Goal: Task Accomplishment & Management: Use online tool/utility

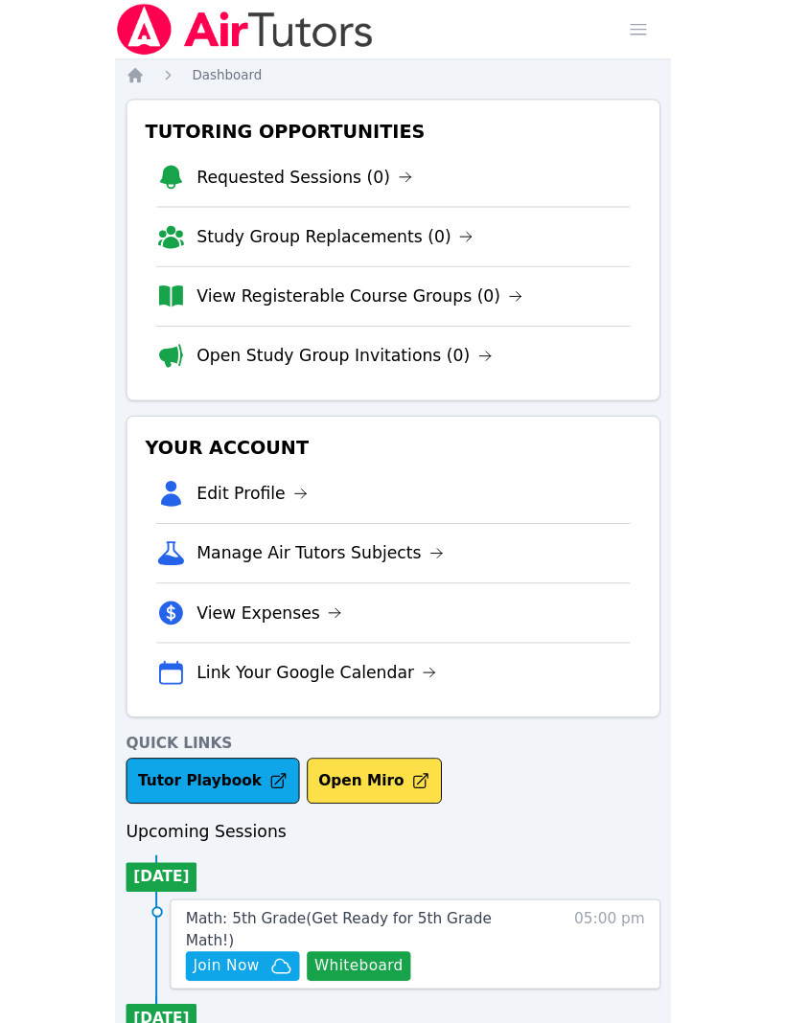
scroll to position [482, 0]
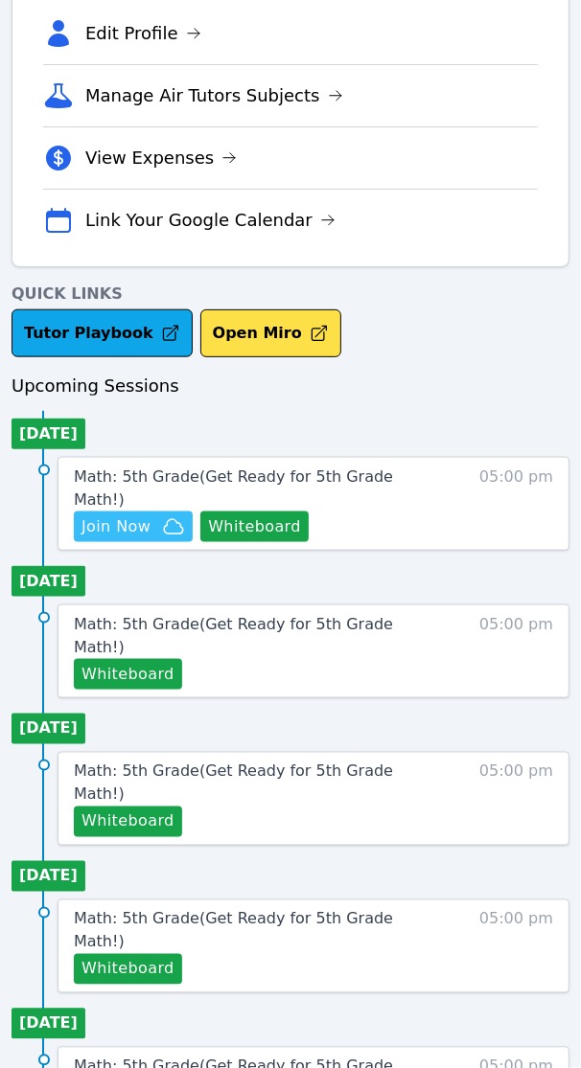
click at [125, 516] on span "Join Now" at bounding box center [115, 527] width 69 height 23
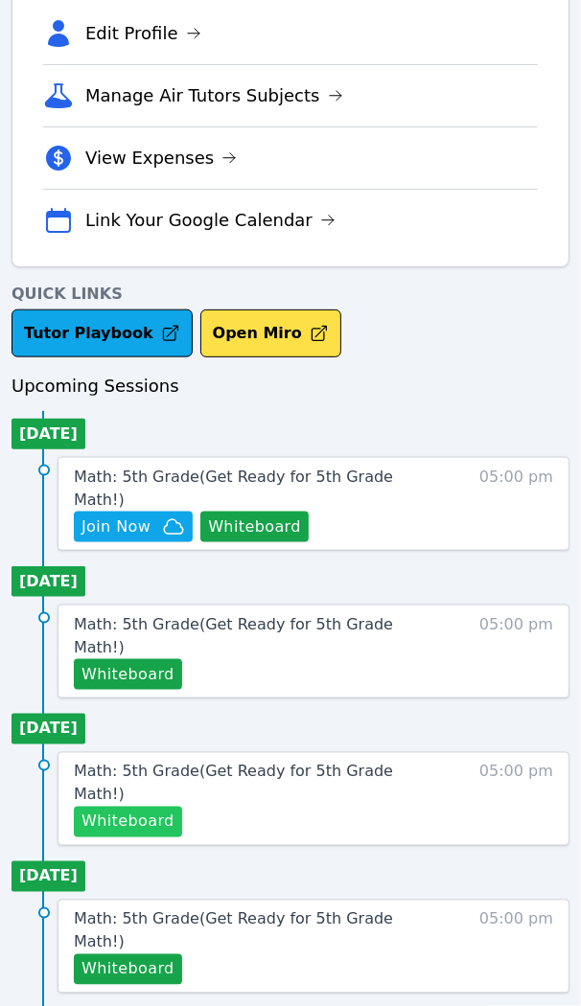
click at [132, 807] on button "Whiteboard" at bounding box center [128, 822] width 108 height 31
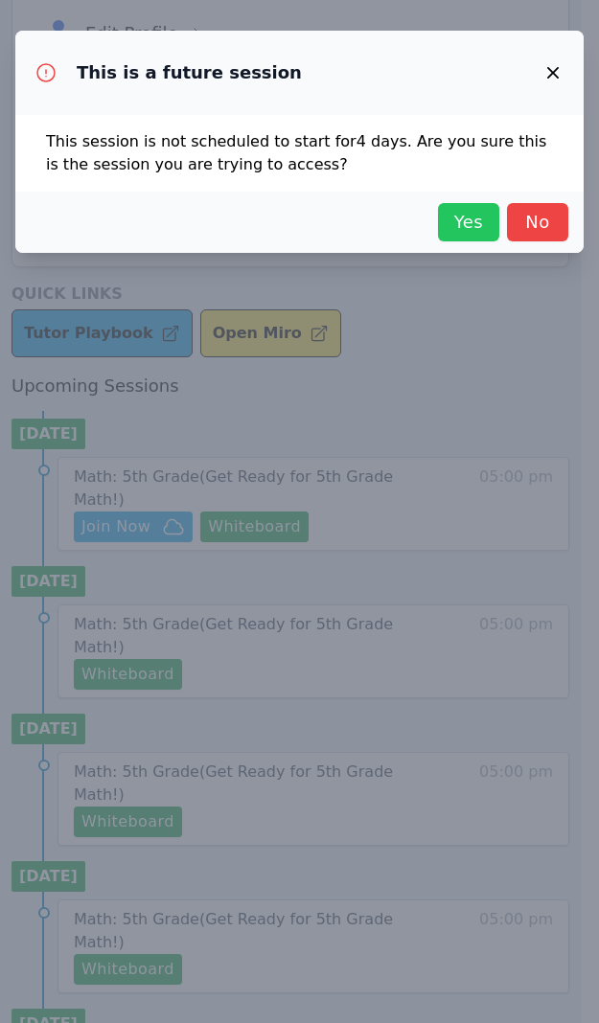
click at [475, 217] on span "Yes" at bounding box center [468, 222] width 42 height 27
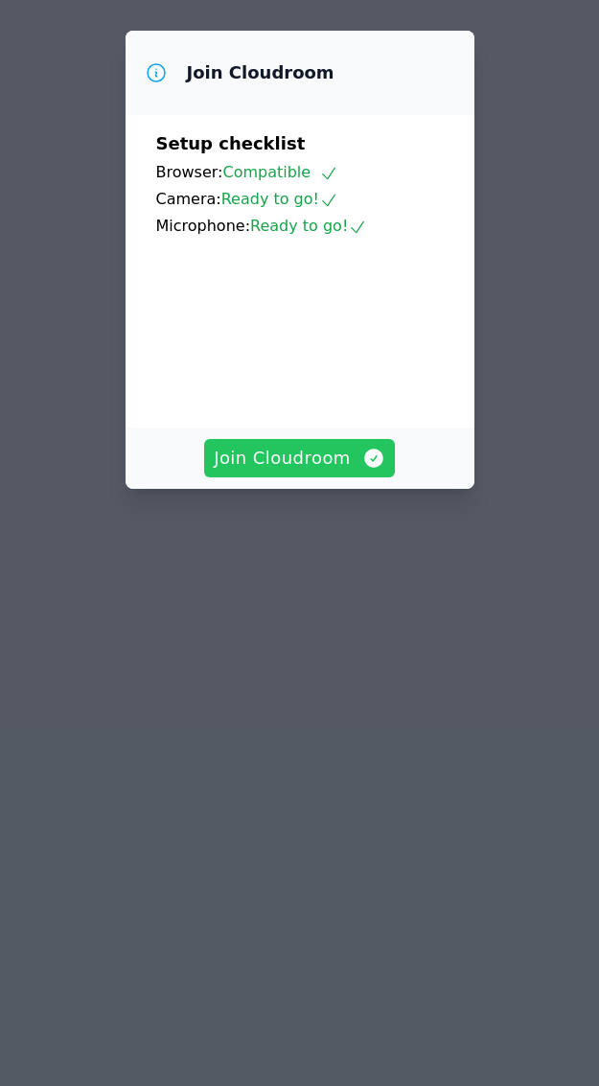
click at [285, 471] on span "Join Cloudroom" at bounding box center [300, 458] width 172 height 27
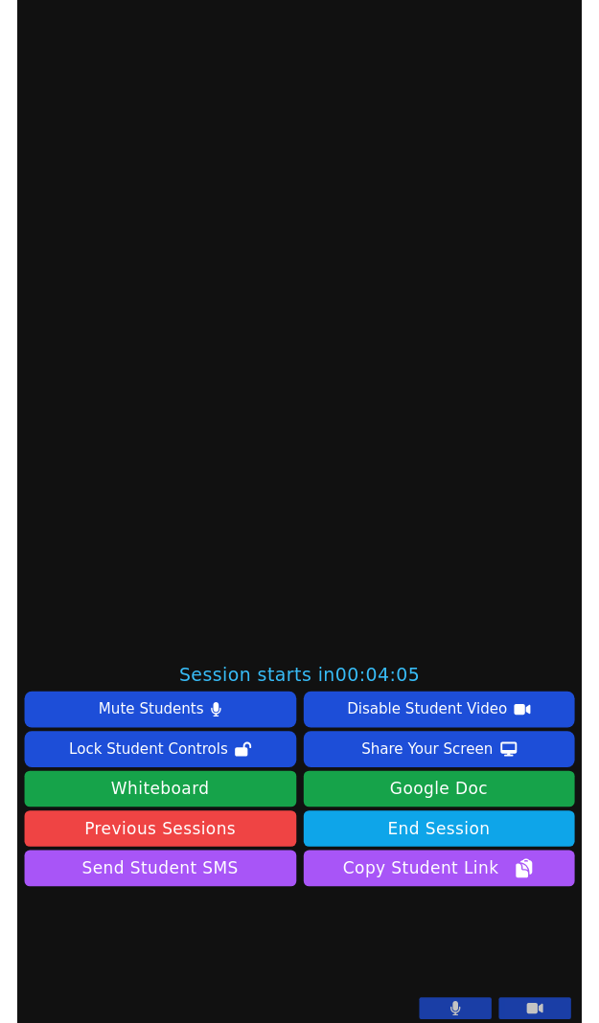
scroll to position [575, 0]
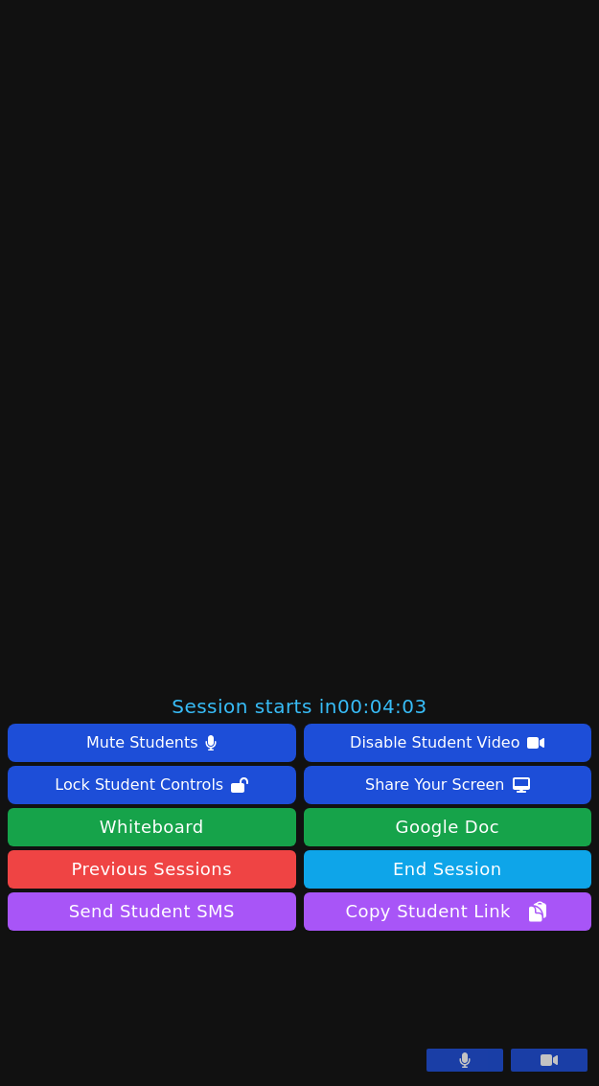
click at [455, 1056] on button at bounding box center [464, 1059] width 77 height 23
click at [540, 1059] on icon at bounding box center [548, 1059] width 17 height 11
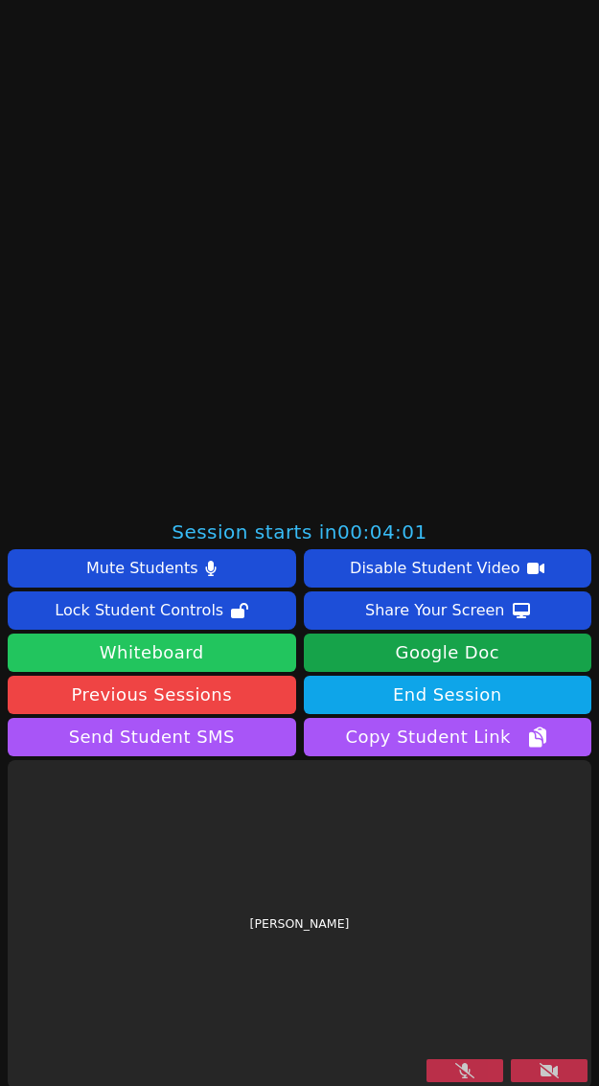
click at [108, 647] on button "Whiteboard" at bounding box center [152, 652] width 288 height 38
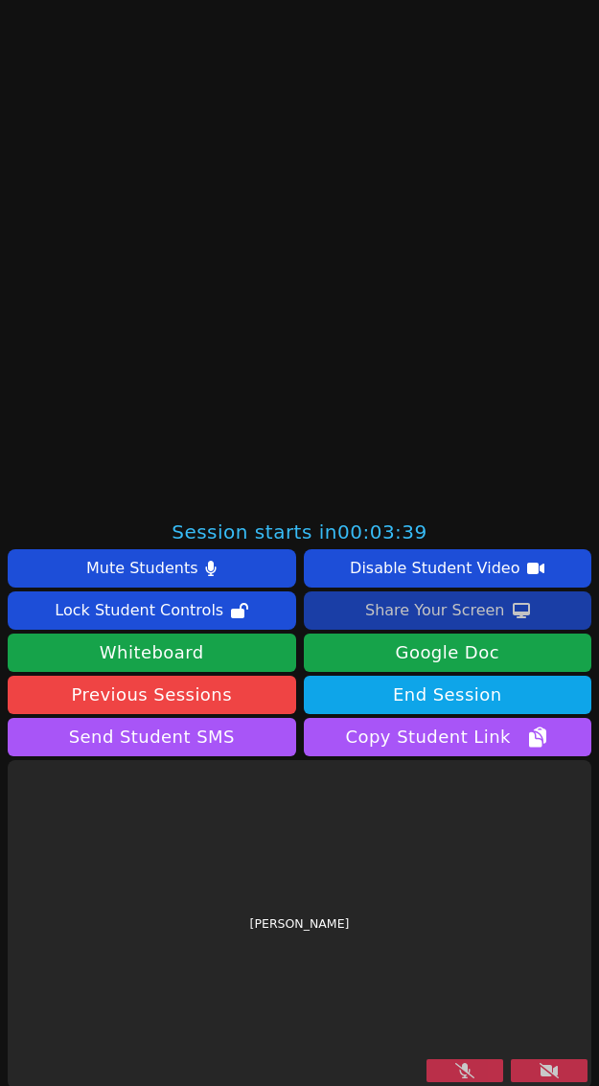
click at [444, 614] on div "Share Your Screen" at bounding box center [435, 610] width 140 height 31
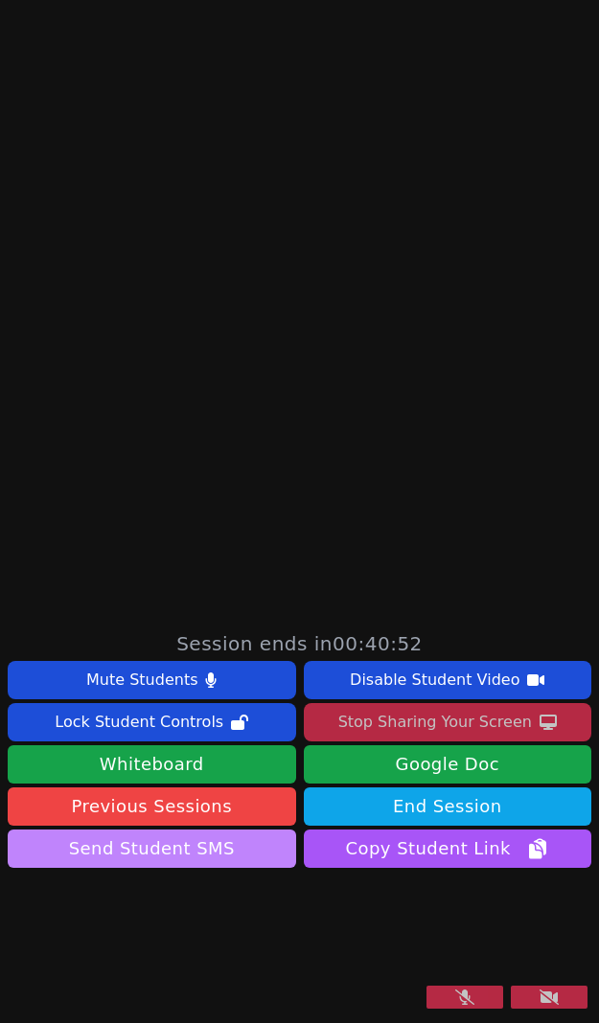
click at [188, 830] on button "Send Student SMS" at bounding box center [152, 849] width 288 height 38
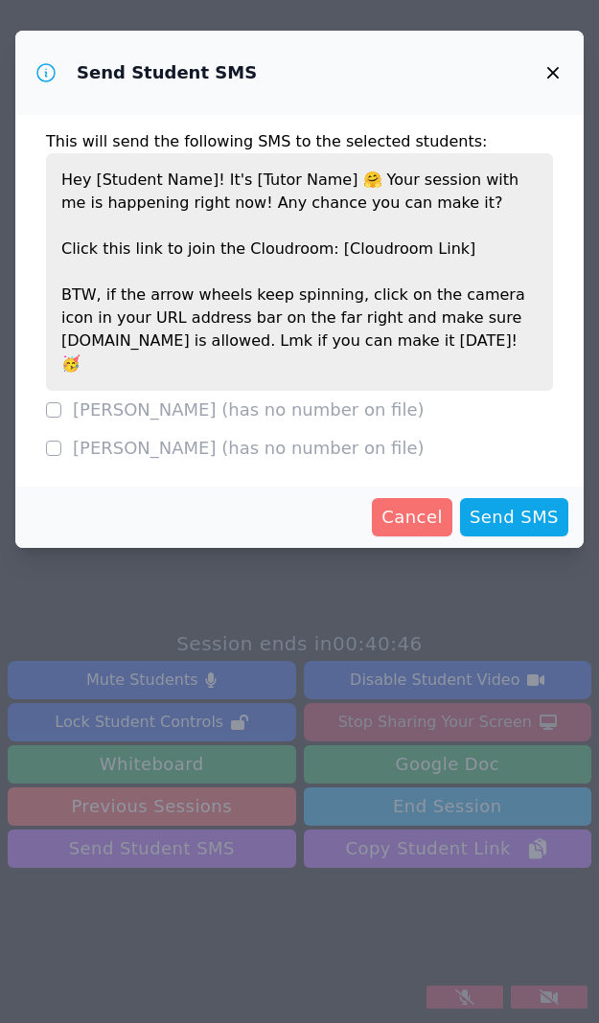
click at [412, 504] on span "Cancel" at bounding box center [411, 517] width 61 height 27
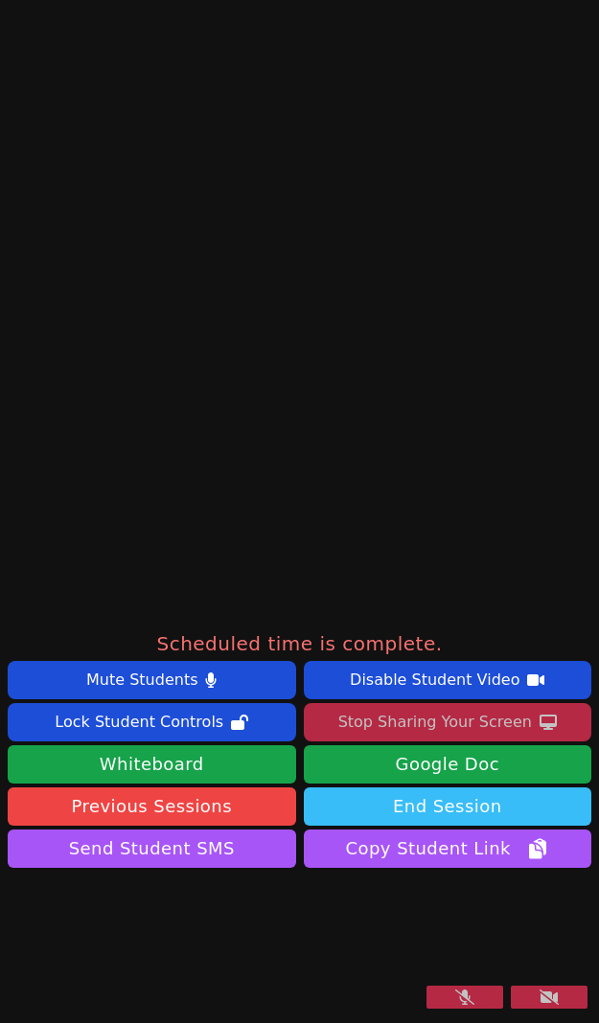
click at [424, 788] on button "End Session" at bounding box center [448, 807] width 288 height 38
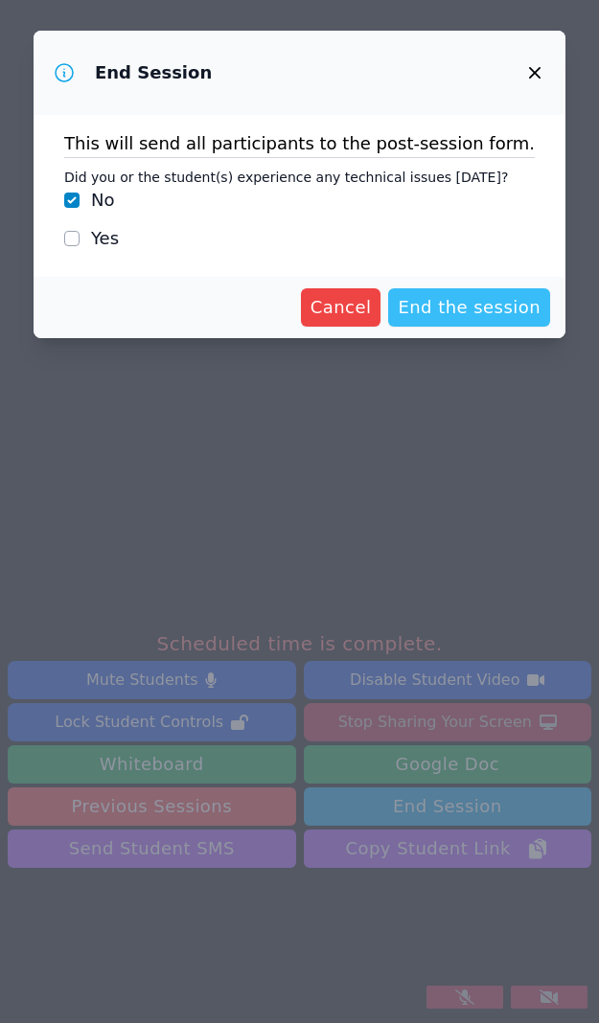
click at [448, 300] on span "End the session" at bounding box center [469, 307] width 143 height 27
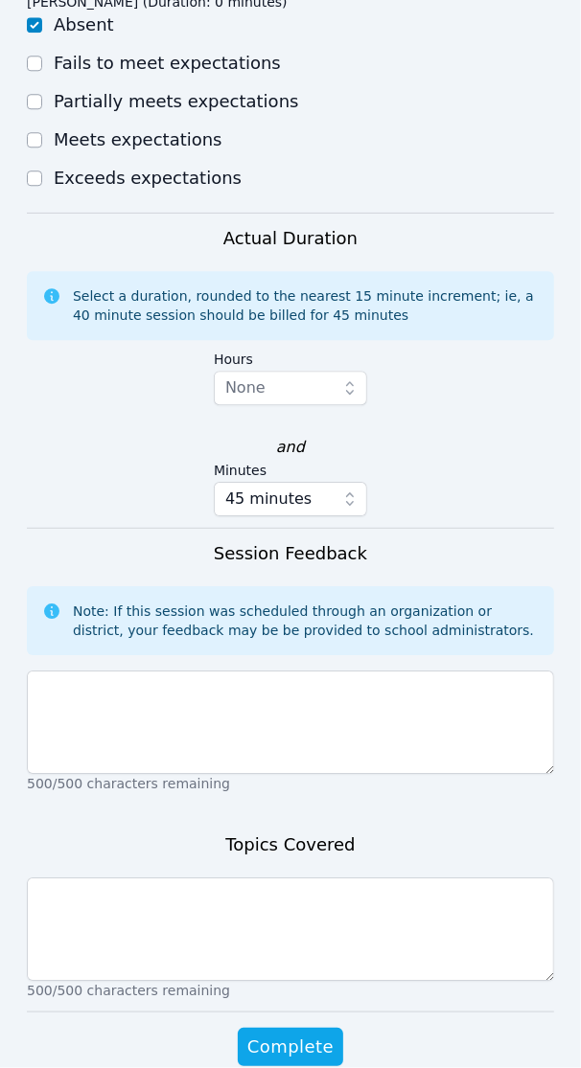
scroll to position [1631, 0]
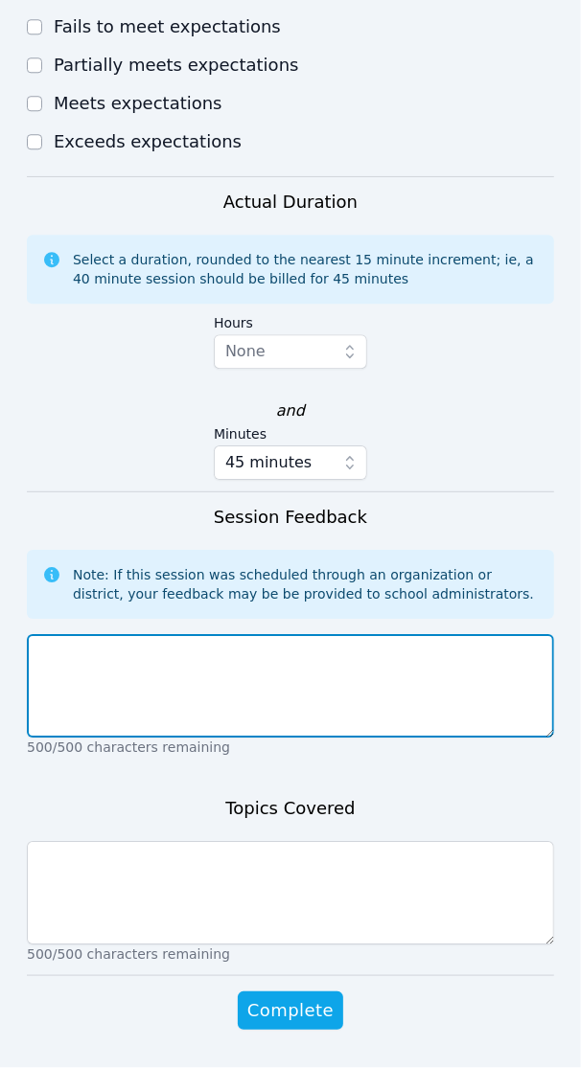
click at [185, 682] on textarea at bounding box center [290, 685] width 527 height 103
click at [159, 654] on textarea at bounding box center [290, 685] width 527 height 103
paste textarea "Texted parents and [PERSON_NAME]’s parent responded at 5:15pm cst to say that s…"
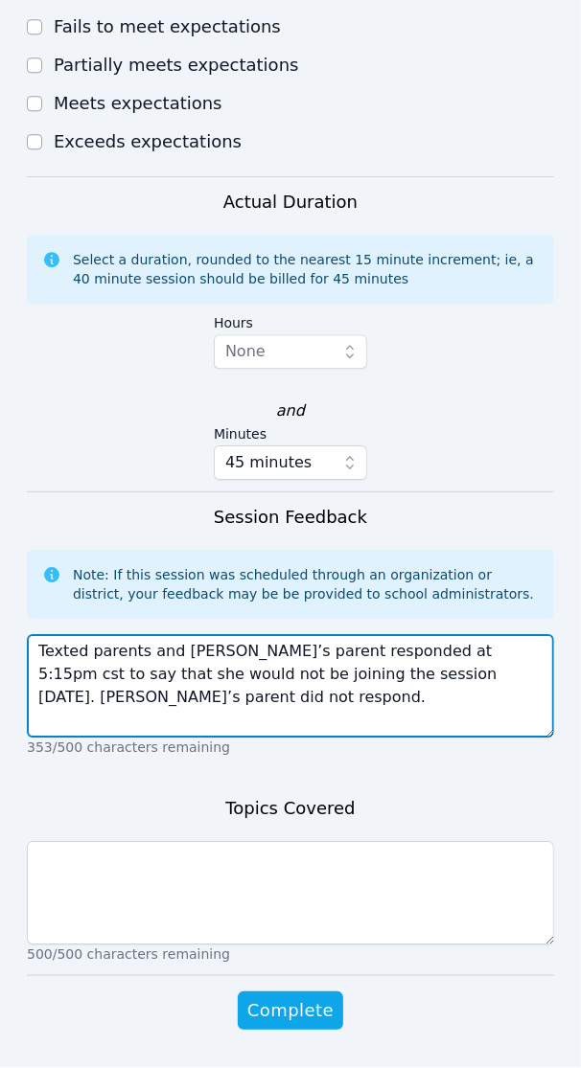
click at [123, 707] on textarea "Texted parents and [PERSON_NAME]’s parent responded at 5:15pm cst to say that s…" at bounding box center [290, 685] width 527 height 103
type textarea "Texted parents and [PERSON_NAME]’s parent responded at 5:15pm cst to say that s…"
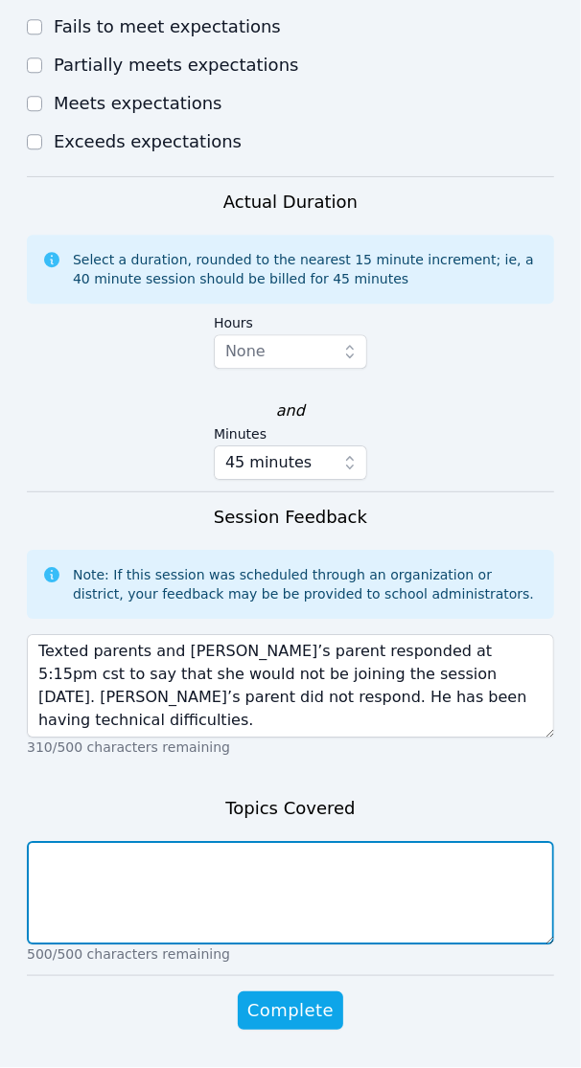
click at [87, 877] on textarea at bounding box center [290, 892] width 527 height 103
type textarea "n/a"
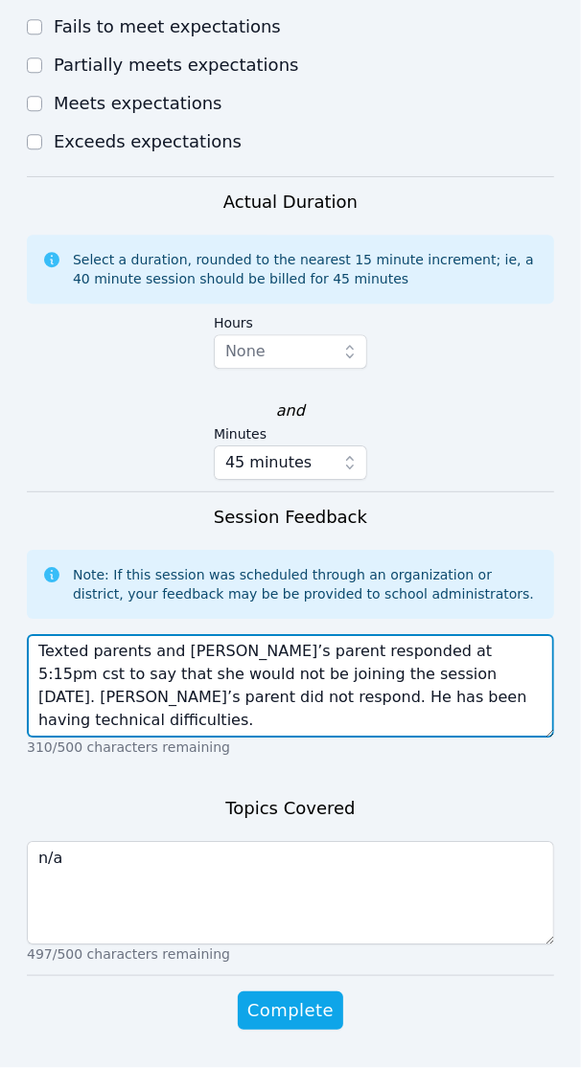
drag, startPoint x: 394, startPoint y: 697, endPoint x: 106, endPoint y: 702, distance: 287.5
click at [106, 702] on textarea "Texted parents and [PERSON_NAME]’s parent responded at 5:15pm cst to say that s…" at bounding box center [290, 685] width 527 height 103
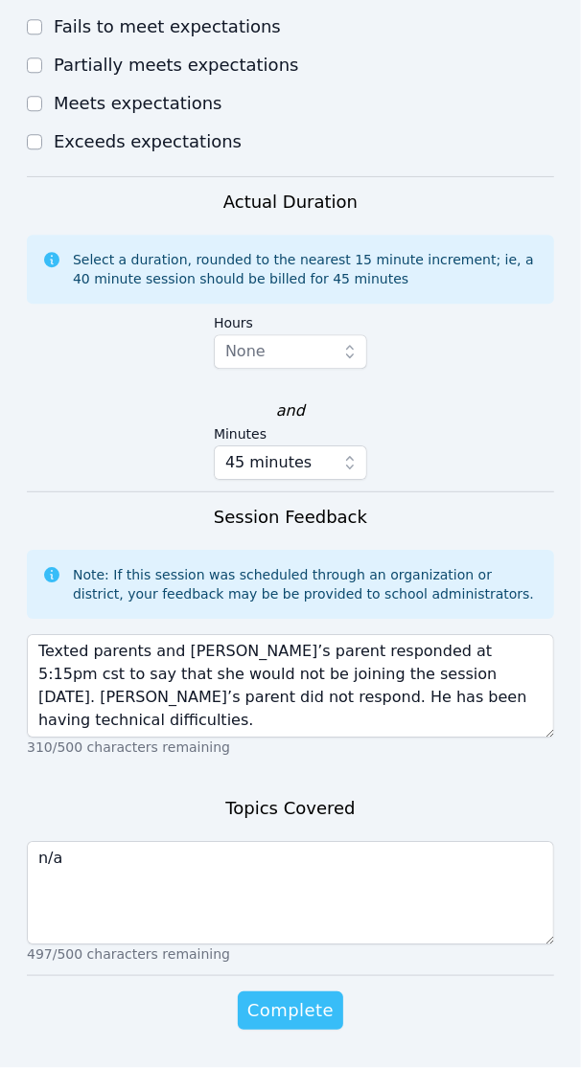
click at [297, 1008] on span "Complete" at bounding box center [290, 1010] width 86 height 27
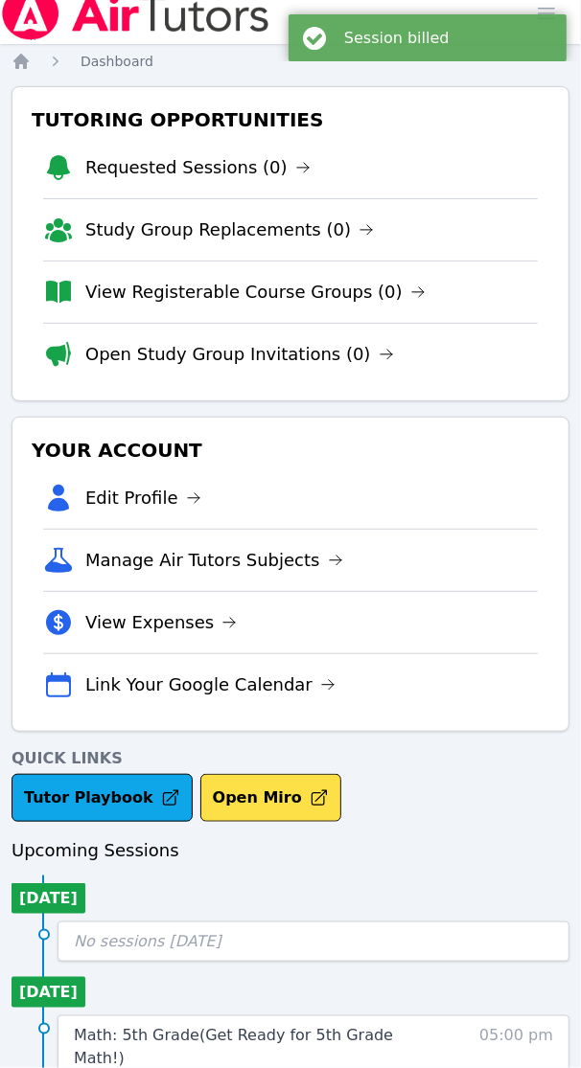
scroll to position [451, 0]
